Goal: Task Accomplishment & Management: Manage account settings

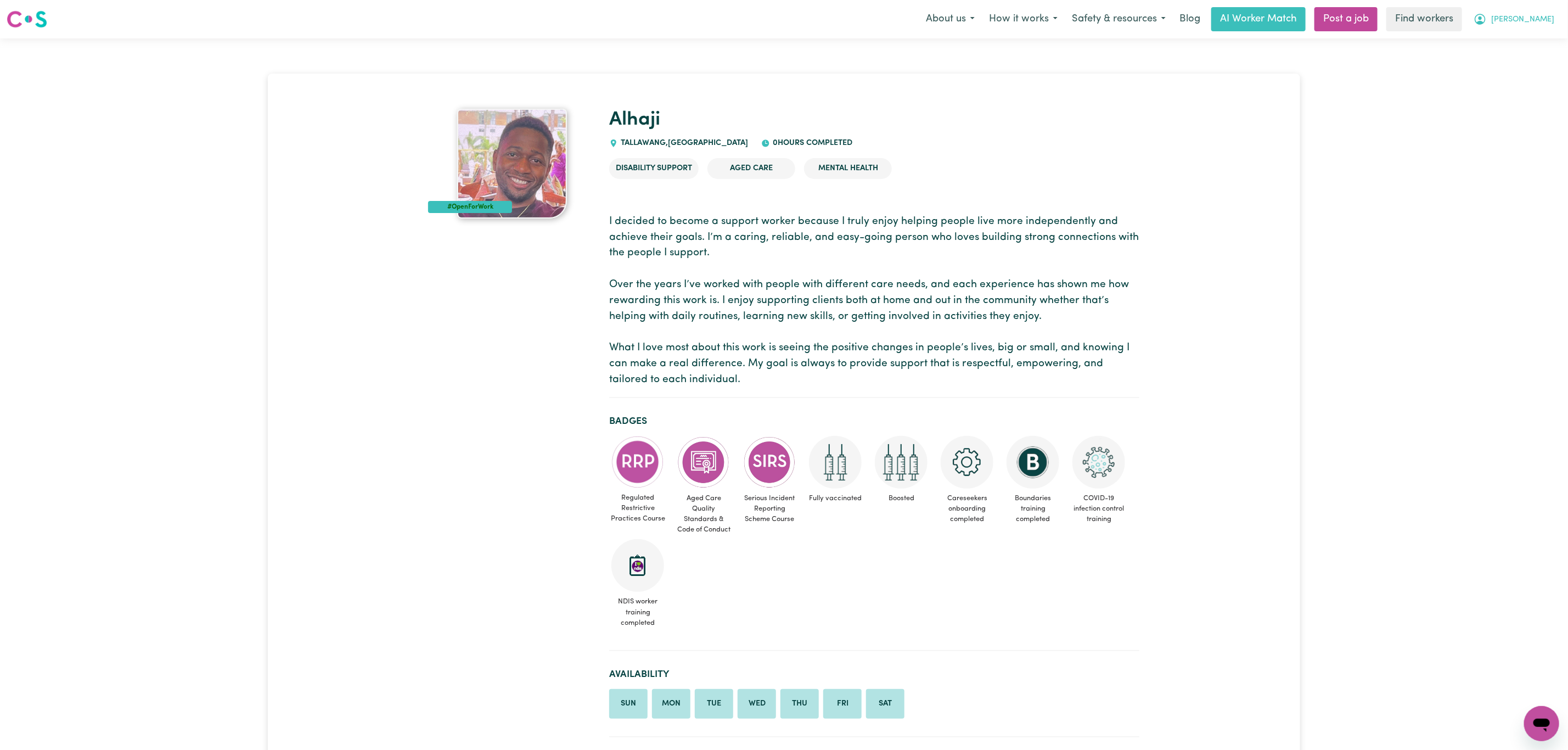
click at [1487, 16] on icon "My Account" at bounding box center [1480, 20] width 14 height 14
click at [1520, 61] on link "Logout" at bounding box center [1518, 63] width 87 height 21
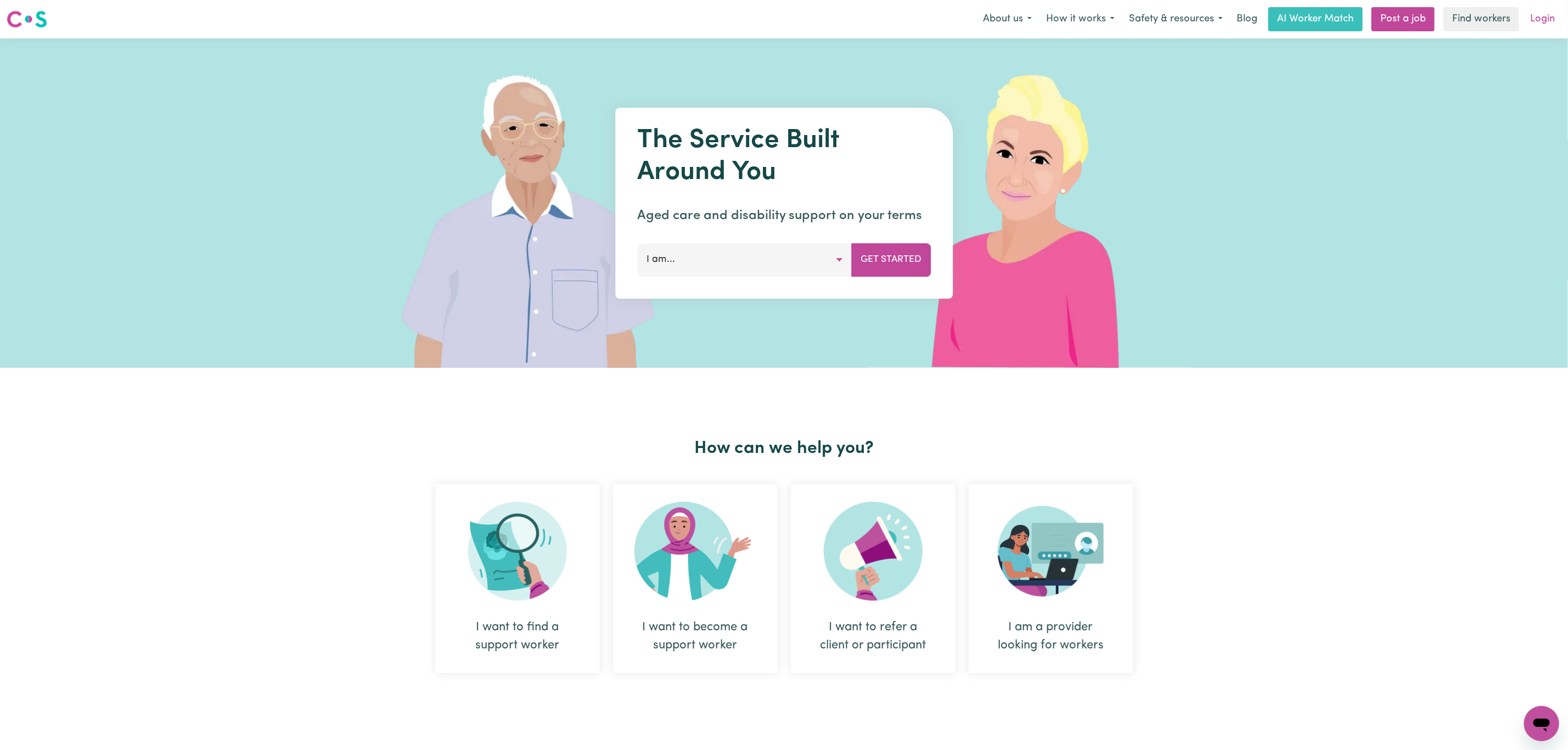
click at [1541, 10] on link "Login" at bounding box center [1543, 19] width 38 height 24
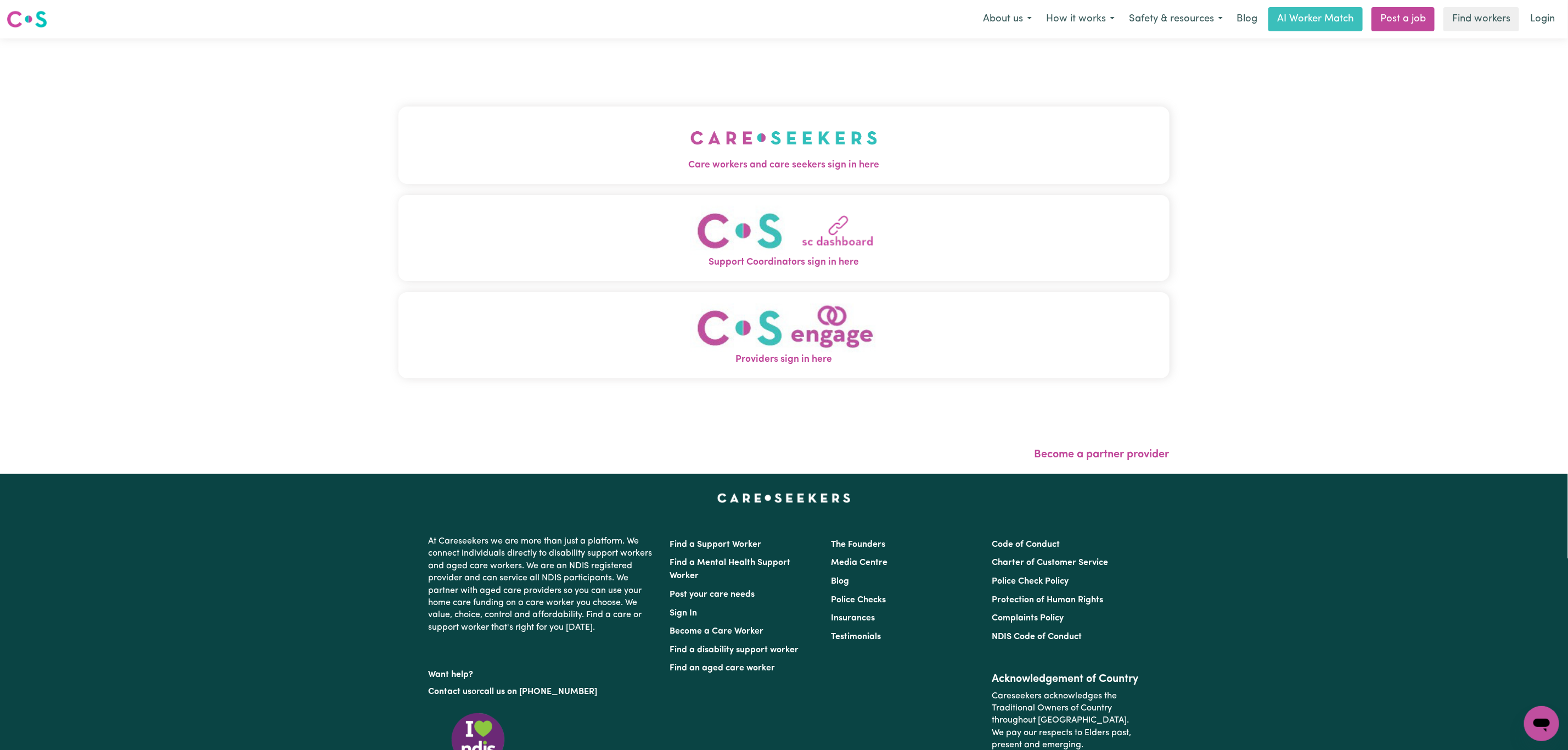
drag, startPoint x: 681, startPoint y: 44, endPoint x: 676, endPoint y: 54, distance: 11.2
click at [681, 45] on div "Care workers and care seekers sign in here Support Coordinators sign in here Pr…" at bounding box center [784, 256] width 784 height 435
click at [639, 110] on button "Care workers and care seekers sign in here" at bounding box center [784, 145] width 772 height 77
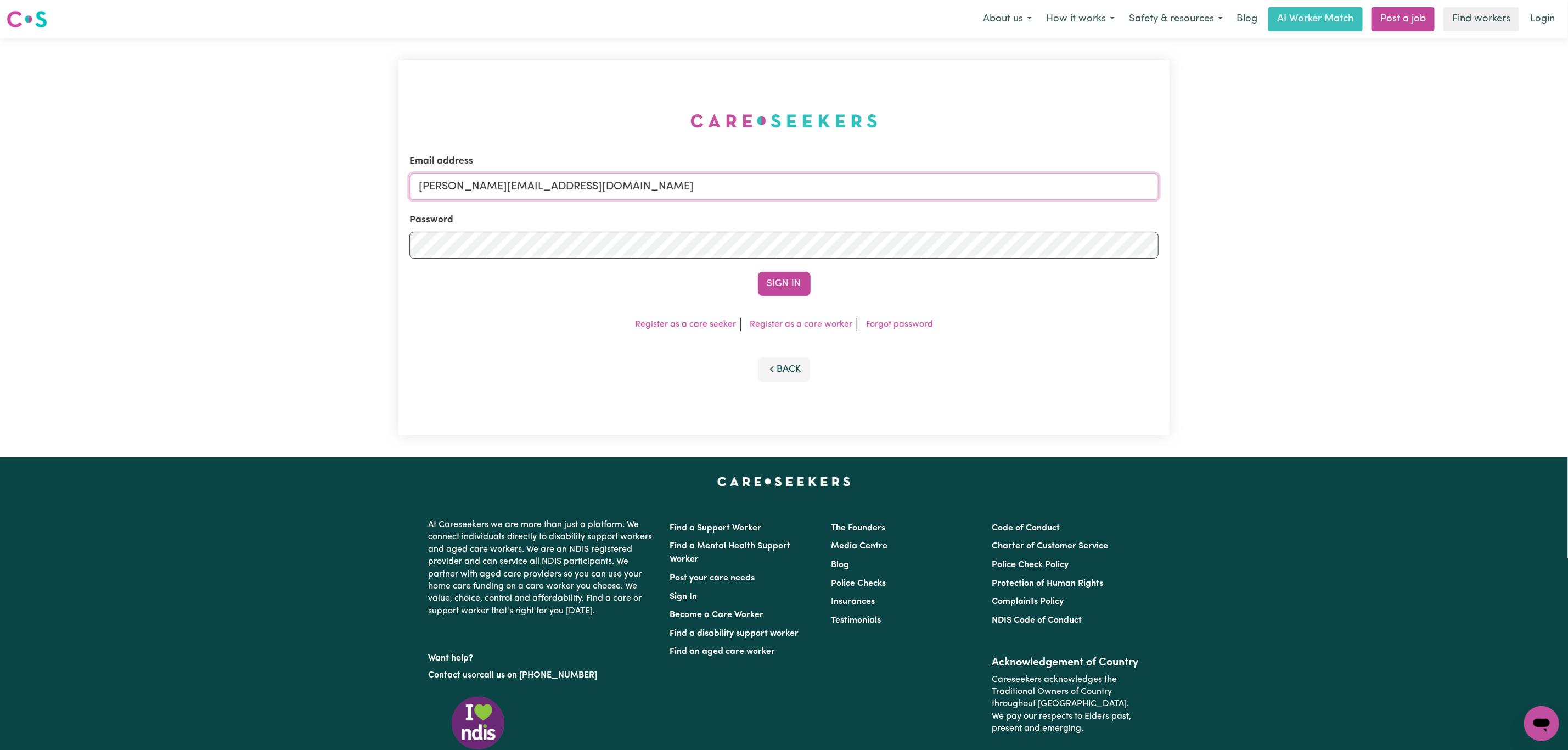
click at [571, 185] on input "mikayla+engage@careseekers.com.au" at bounding box center [784, 186] width 750 height 26
drag, startPoint x: 479, startPoint y: 189, endPoint x: 778, endPoint y: 229, distance: 301.7
click at [776, 207] on form "Email address superuser~mikayla@careseekers.com.au Password Sign In" at bounding box center [784, 225] width 750 height 142
type input "superuser~laura.chico.perezdelema@gmail.com"
click at [812, 295] on div "Sign In" at bounding box center [784, 284] width 750 height 24
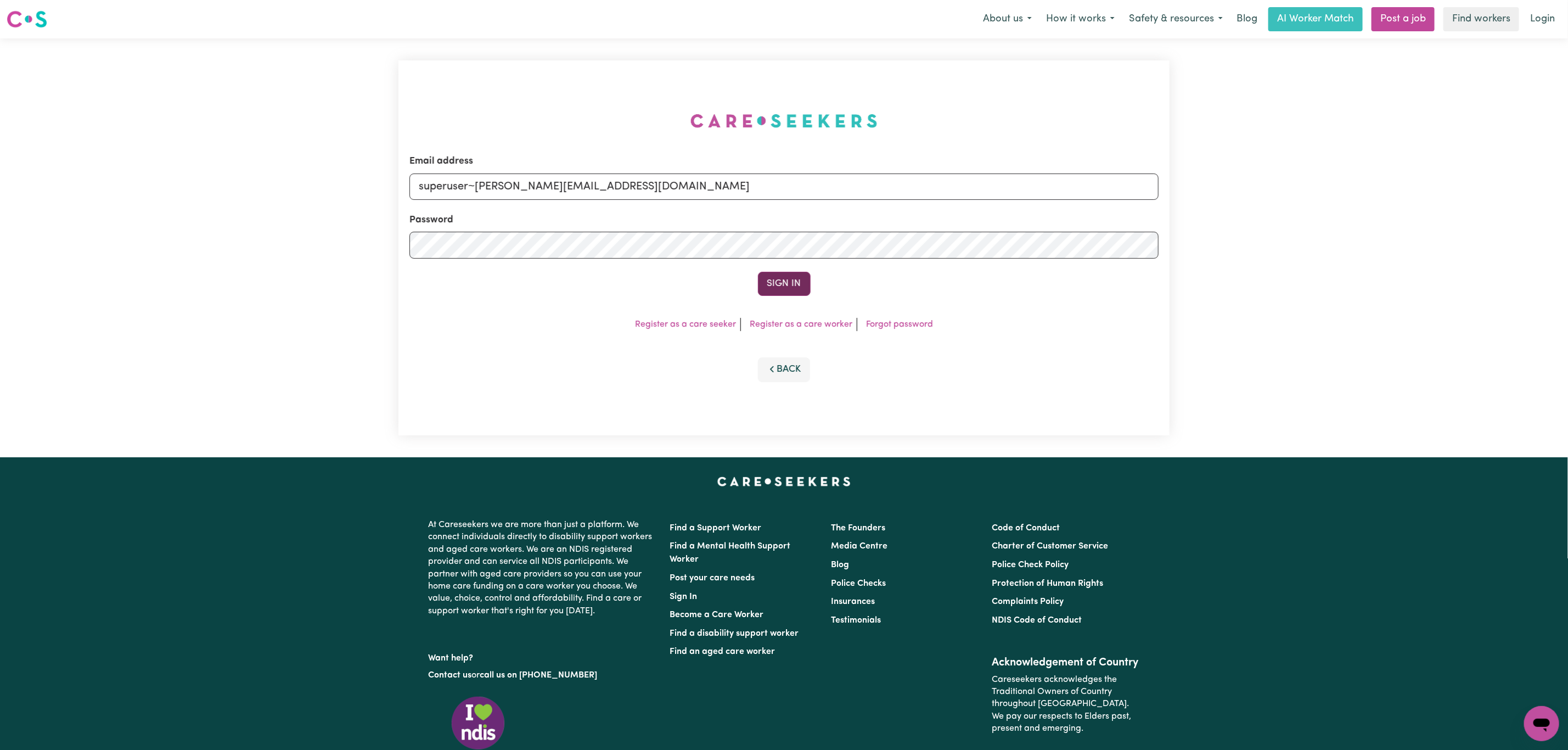
click at [792, 283] on button "Sign In" at bounding box center [784, 284] width 53 height 24
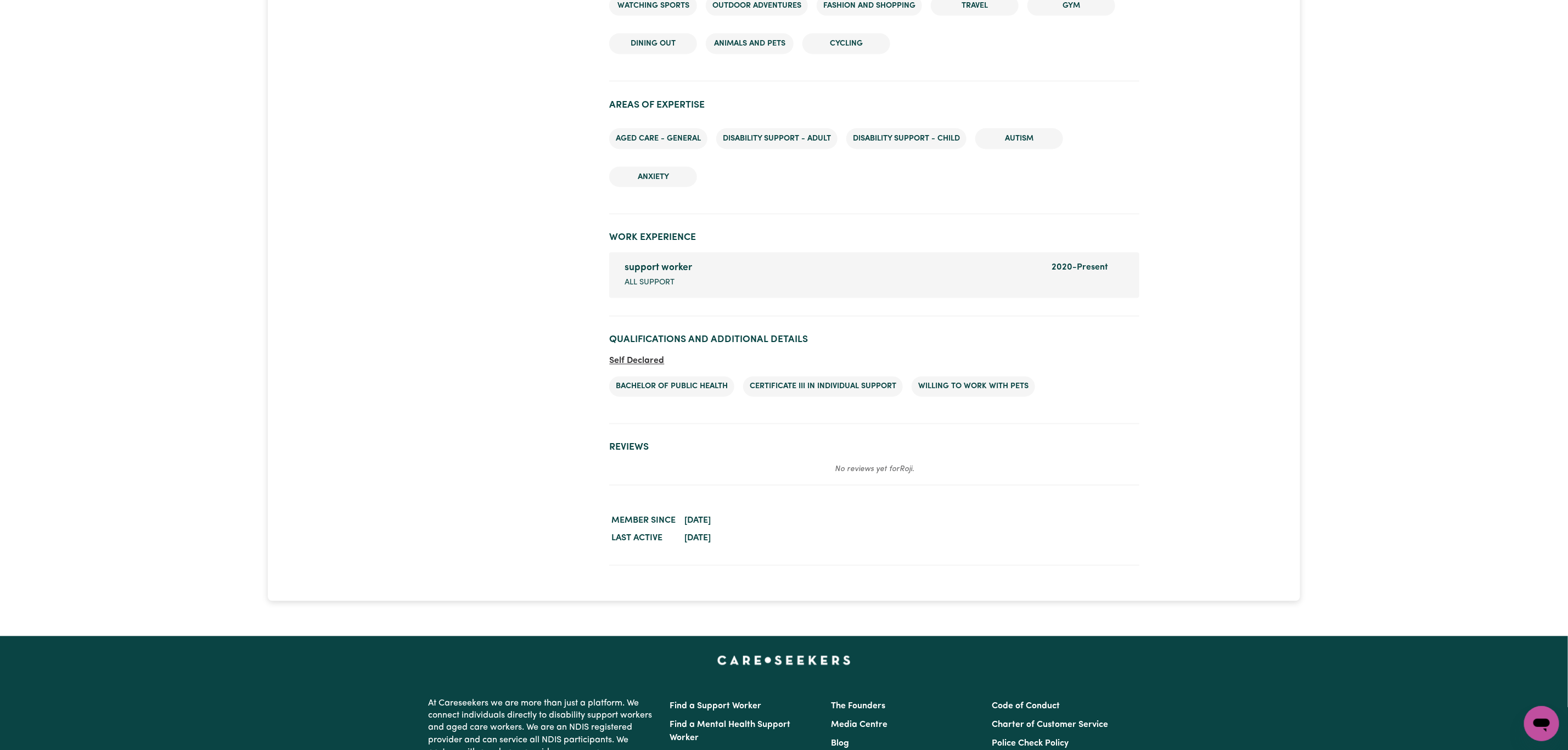
scroll to position [1401, 0]
